Goal: Task Accomplishment & Management: Manage account settings

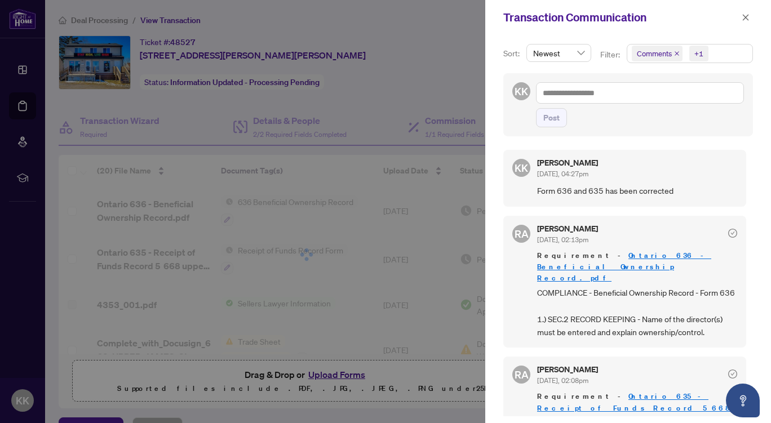
click at [744, 17] on icon "close" at bounding box center [746, 18] width 8 height 8
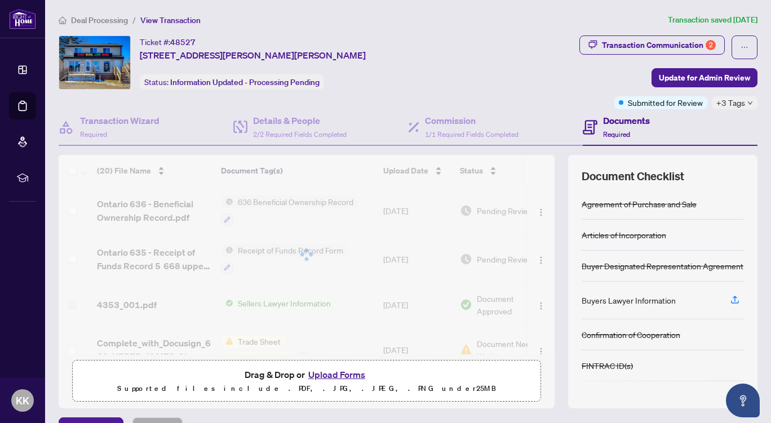
scroll to position [51, 0]
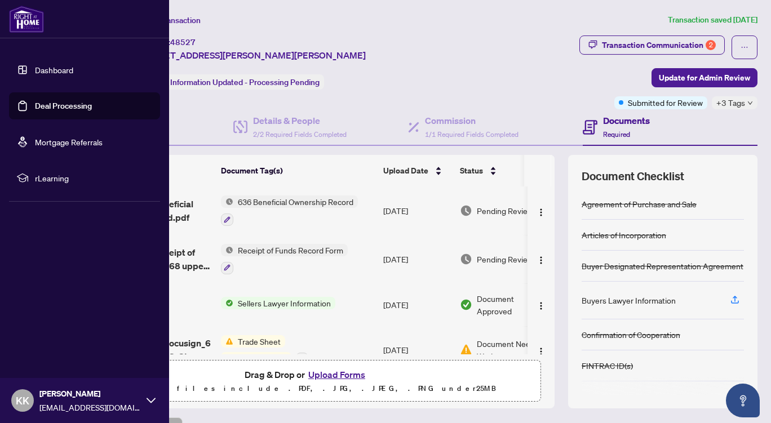
click at [43, 72] on link "Dashboard" at bounding box center [54, 70] width 38 height 10
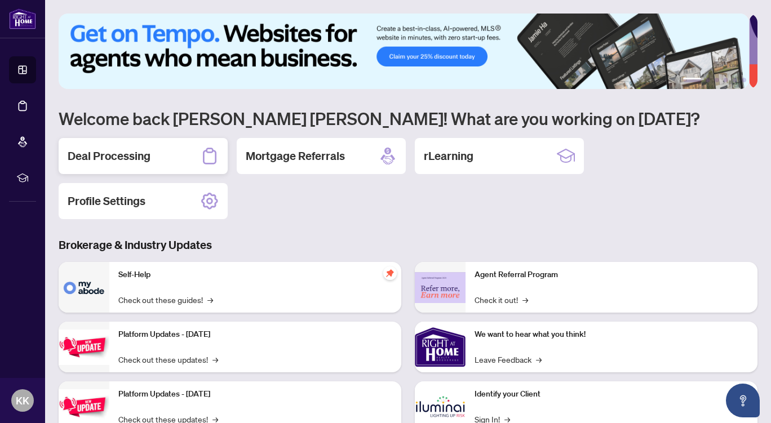
click at [174, 155] on div "Deal Processing" at bounding box center [143, 156] width 169 height 36
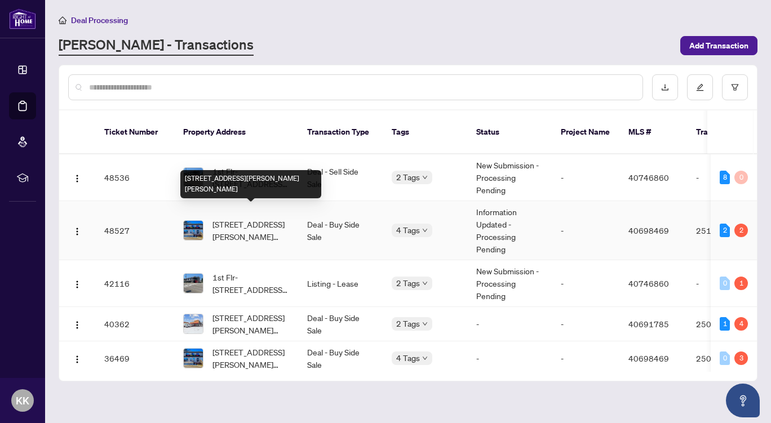
click at [281, 218] on span "[STREET_ADDRESS][PERSON_NAME][PERSON_NAME]" at bounding box center [250, 230] width 77 height 25
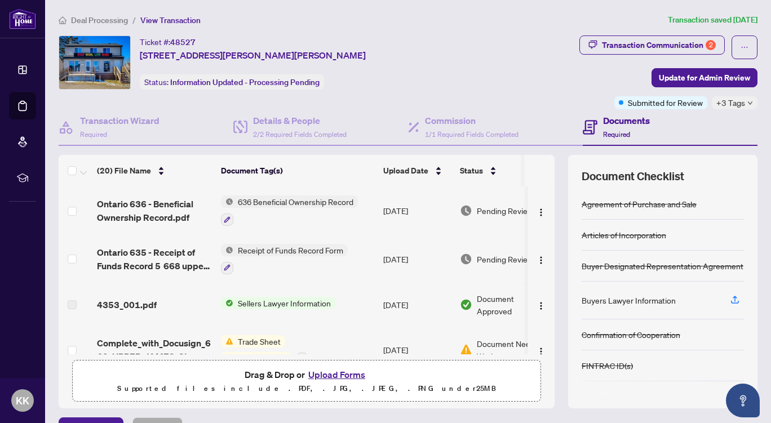
click at [96, 17] on span "Deal Processing" at bounding box center [99, 20] width 57 height 10
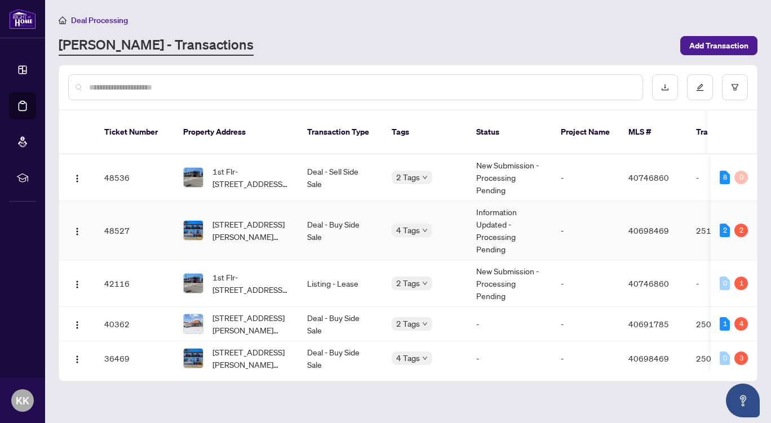
click at [565, 221] on td "-" at bounding box center [586, 230] width 68 height 59
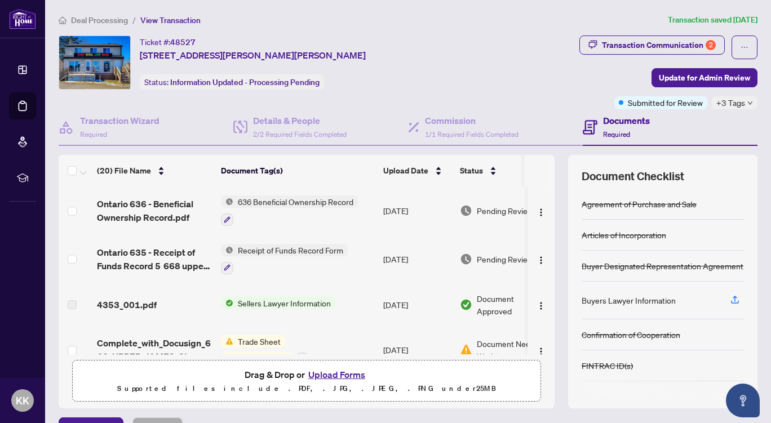
click at [238, 85] on span "Information Updated - Processing Pending" at bounding box center [244, 82] width 149 height 10
